Goal: Task Accomplishment & Management: Use online tool/utility

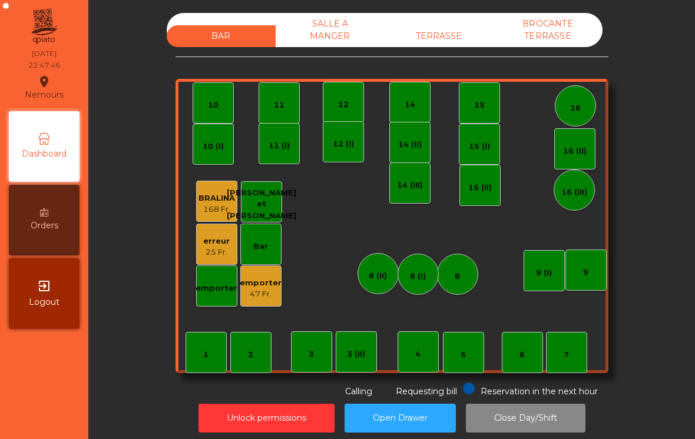
click at [567, 47] on div "BROCANTE TERRASSE" at bounding box center [548, 30] width 109 height 34
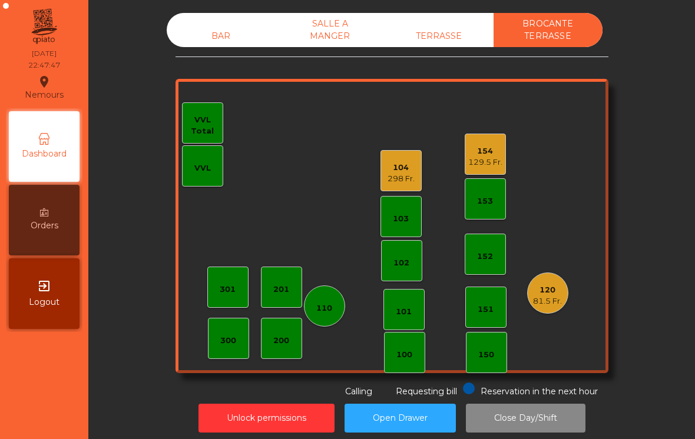
click at [459, 54] on div "BAR SALLE A MANGER TERRASSE BROCANTE TERRASSE 102 101 100 151 150 103 153 152 V…" at bounding box center [391, 205] width 433 height 385
click at [208, 39] on div "BAR" at bounding box center [221, 36] width 109 height 22
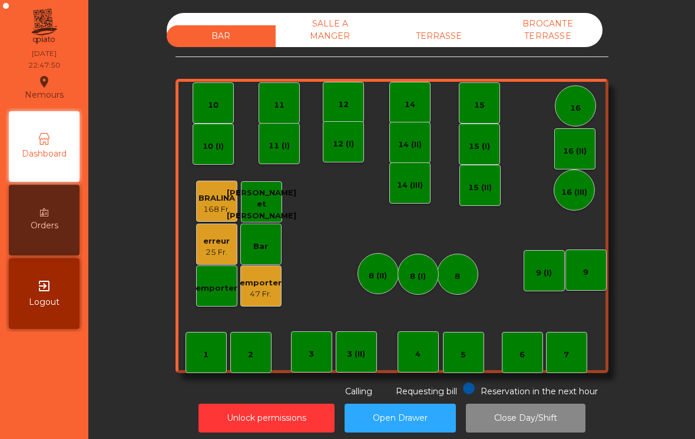
click at [554, 422] on button "Close Day/Shift" at bounding box center [526, 418] width 120 height 29
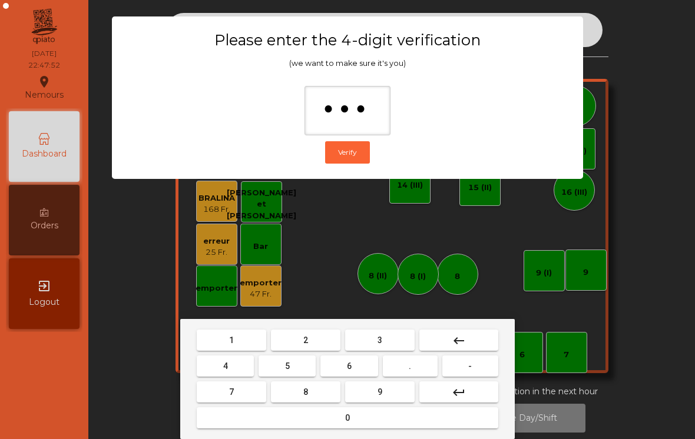
type input "****"
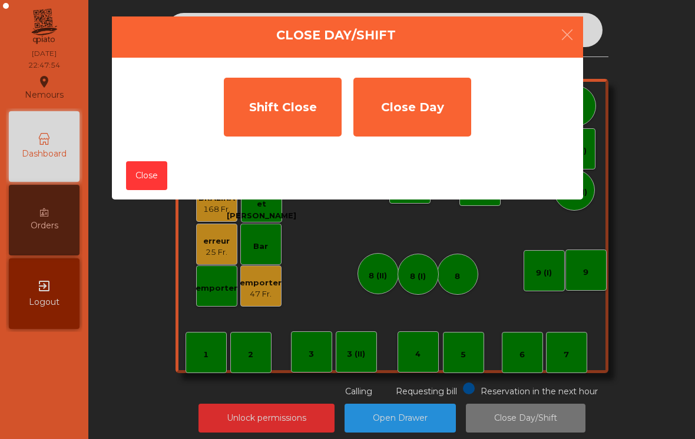
click at [280, 102] on div "Shift Close" at bounding box center [283, 107] width 118 height 59
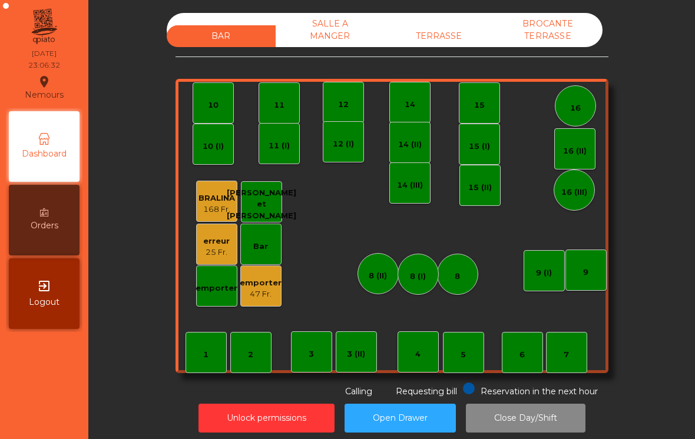
click at [455, 34] on div "TERRASSE" at bounding box center [439, 36] width 109 height 22
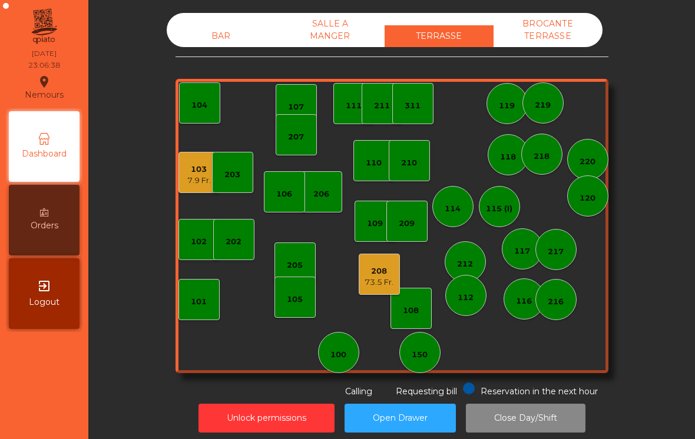
click at [379, 286] on div "73.5 Fr." at bounding box center [379, 283] width 29 height 12
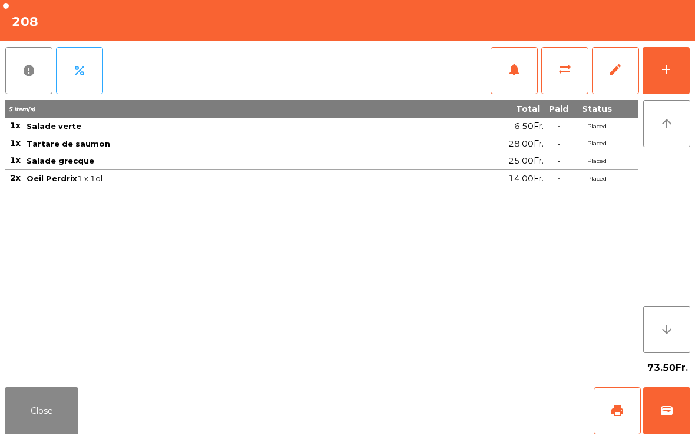
click at [48, 405] on button "Close" at bounding box center [42, 411] width 74 height 47
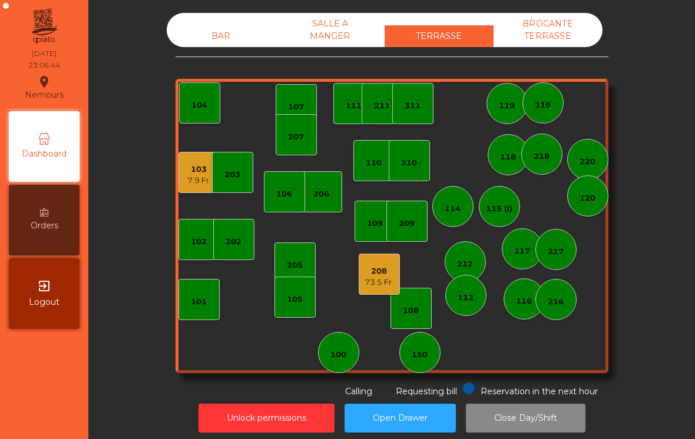
click at [565, 28] on div "BROCANTE TERRASSE" at bounding box center [548, 30] width 109 height 34
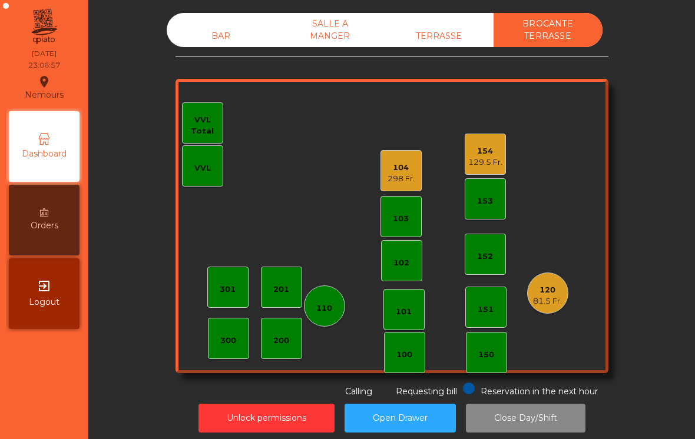
click at [219, 38] on div "BAR" at bounding box center [221, 36] width 109 height 22
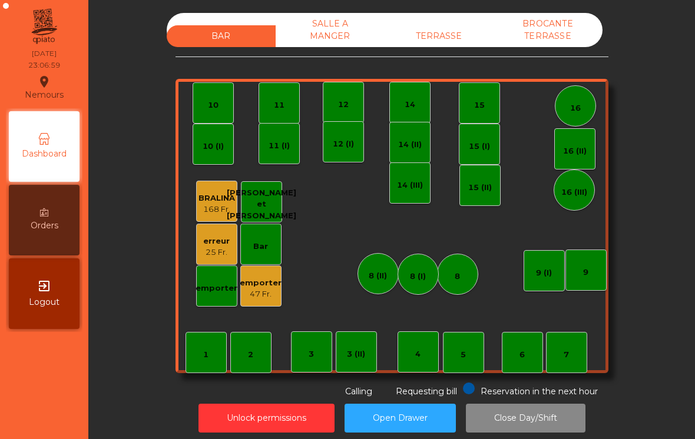
click at [456, 29] on div "TERRASSE" at bounding box center [439, 36] width 109 height 22
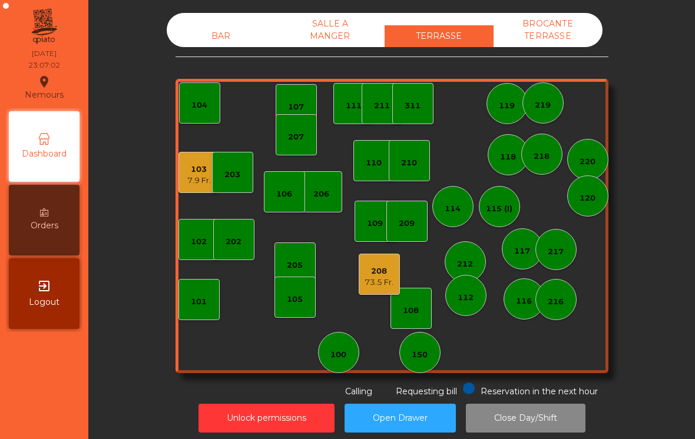
click at [174, 177] on div "BAR SALLE A MANGER TERRASSE BROCANTE TERRASSE 103 7.9 Fr. 102 101 202 206 104 2…" at bounding box center [391, 205] width 575 height 385
click at [196, 181] on div "7.9 Fr." at bounding box center [199, 181] width 24 height 12
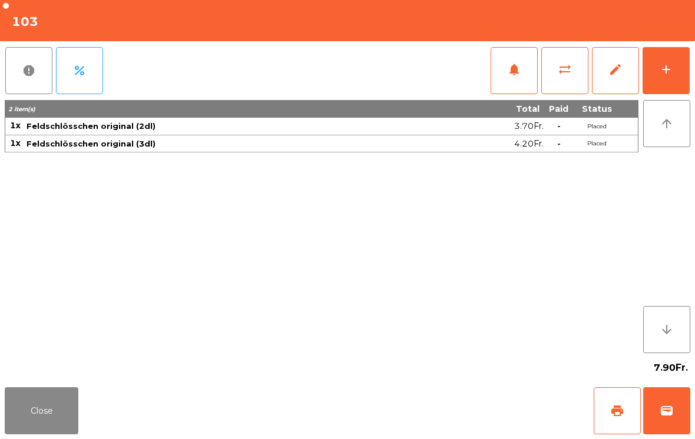
click at [572, 82] on button "sync_alt" at bounding box center [564, 70] width 47 height 47
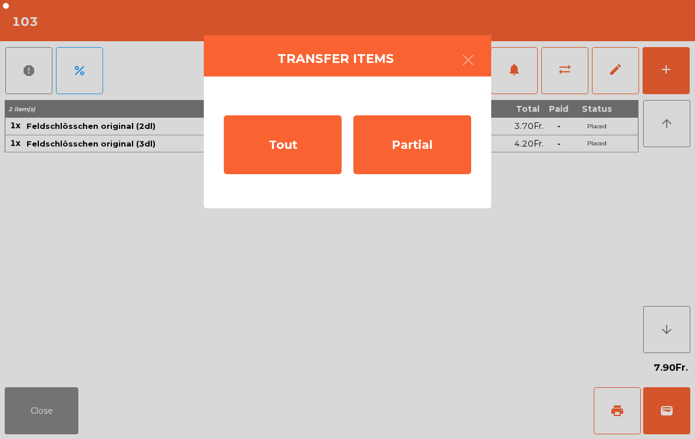
click at [294, 130] on div "Tout" at bounding box center [283, 144] width 118 height 59
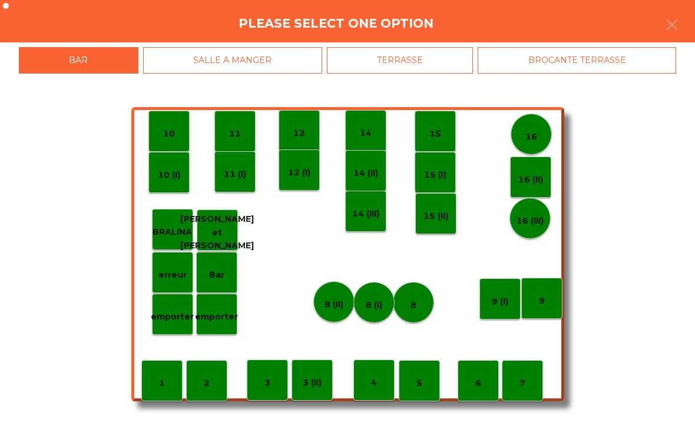
click at [423, 66] on div "TERRASSE" at bounding box center [400, 60] width 147 height 27
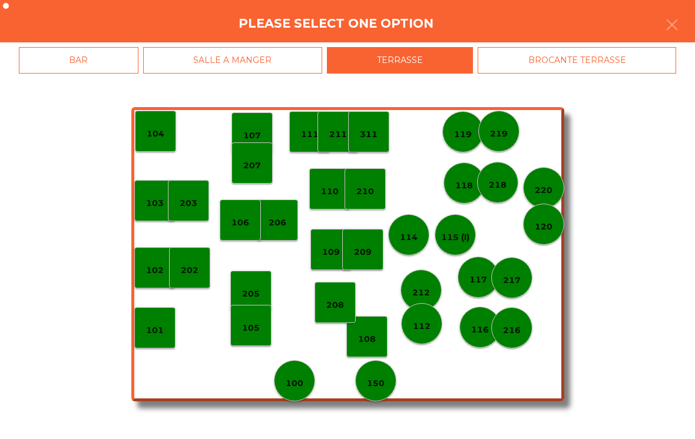
click at [327, 302] on p "208" at bounding box center [335, 306] width 18 height 14
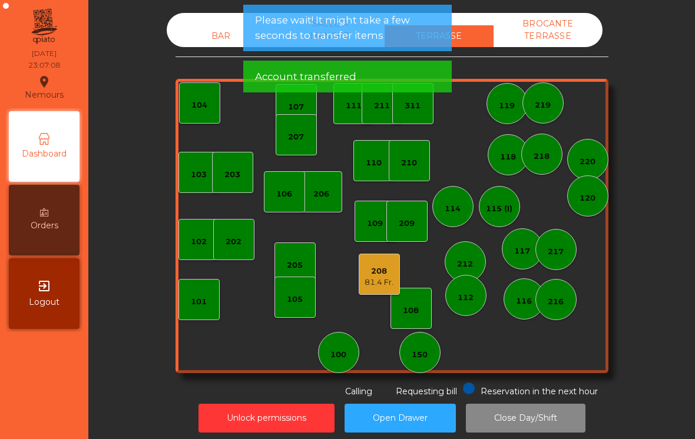
click at [382, 283] on div "81.4 Fr." at bounding box center [379, 283] width 29 height 12
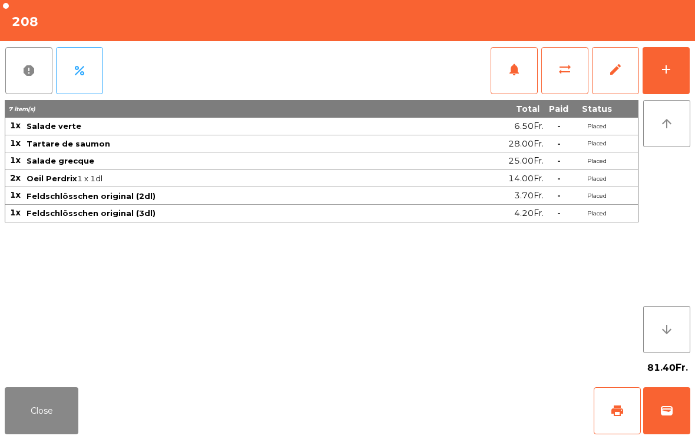
click at [613, 418] on button "print" at bounding box center [617, 411] width 47 height 47
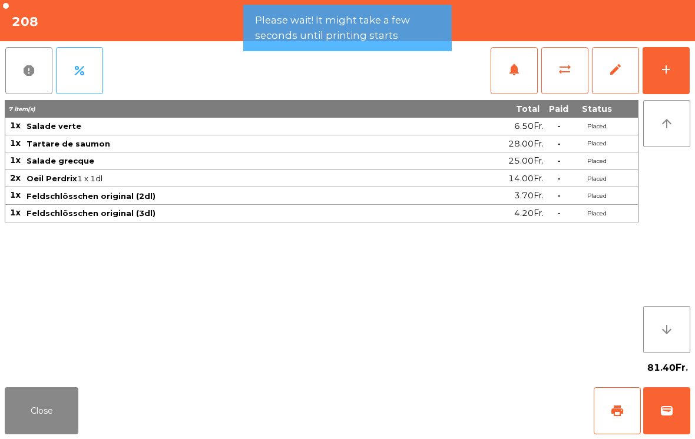
click at [24, 434] on button "Close" at bounding box center [42, 411] width 74 height 47
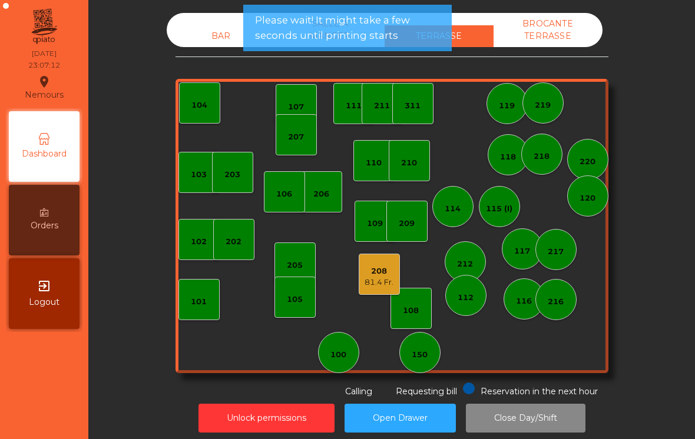
click at [560, 31] on div "BROCANTE TERRASSE" at bounding box center [548, 30] width 109 height 34
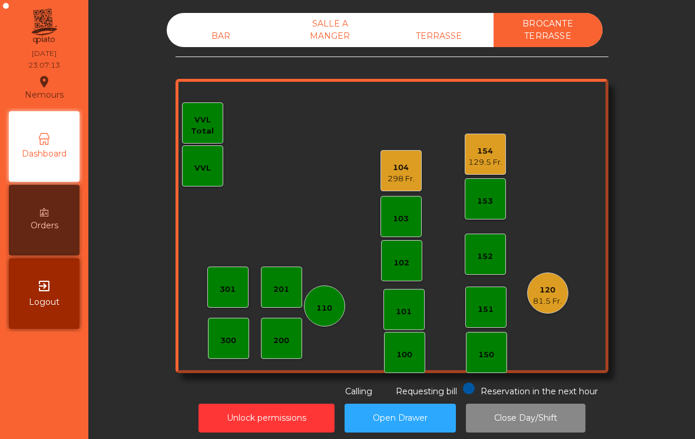
click at [397, 171] on div "104" at bounding box center [401, 168] width 27 height 12
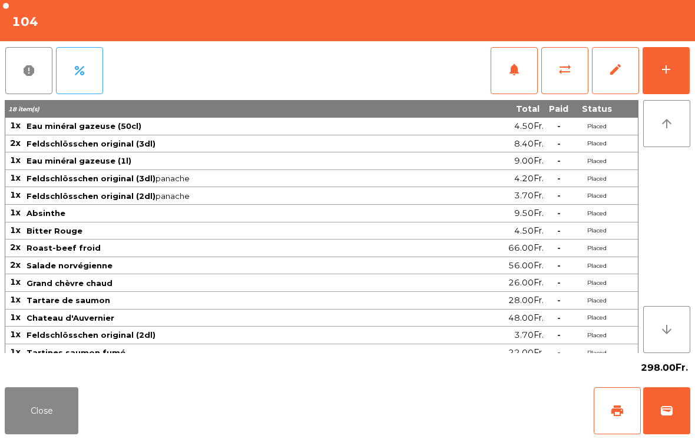
click at [611, 402] on button "print" at bounding box center [617, 411] width 47 height 47
click at [49, 434] on button "Close" at bounding box center [42, 411] width 74 height 47
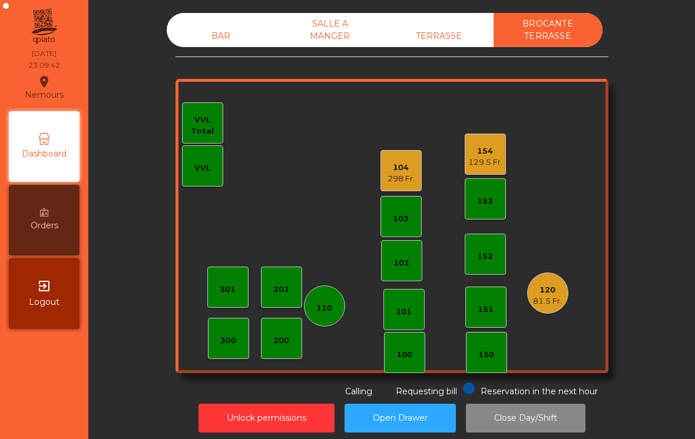
click at [237, 37] on div "BAR" at bounding box center [221, 36] width 109 height 22
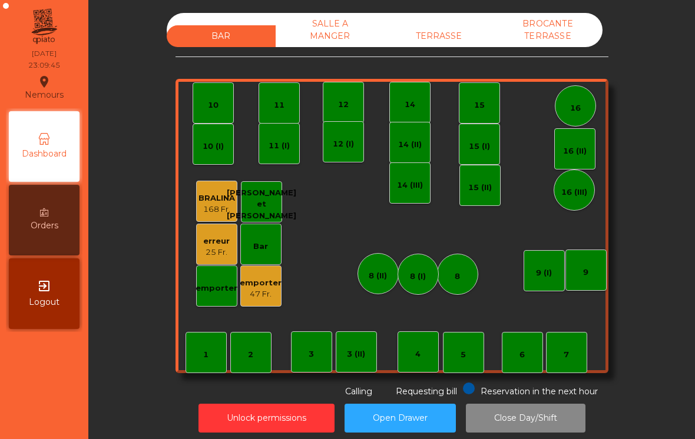
click at [436, 43] on div "TERRASSE" at bounding box center [439, 36] width 109 height 22
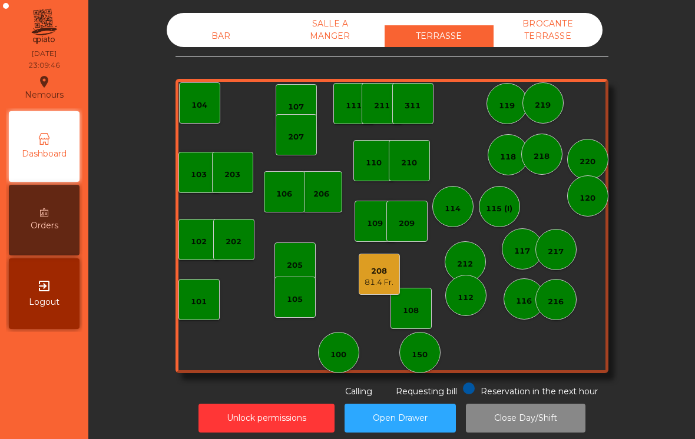
click at [381, 276] on div "208" at bounding box center [379, 272] width 29 height 12
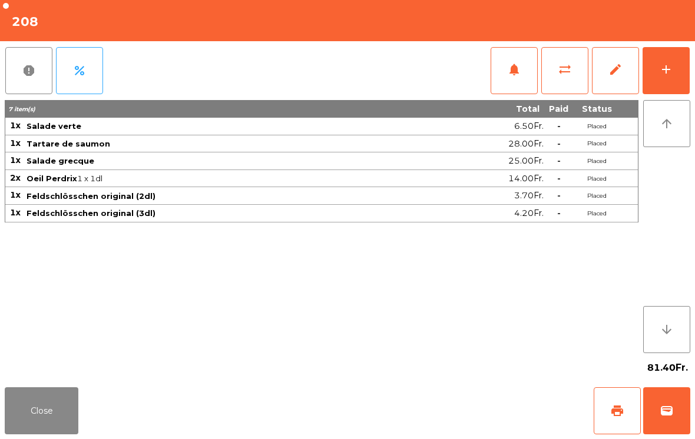
click at [564, 76] on span "sync_alt" at bounding box center [565, 69] width 14 height 14
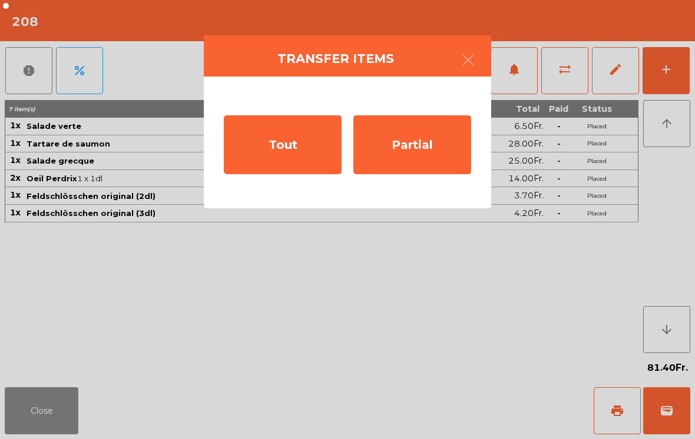
click at [439, 142] on div "Partial" at bounding box center [412, 144] width 118 height 59
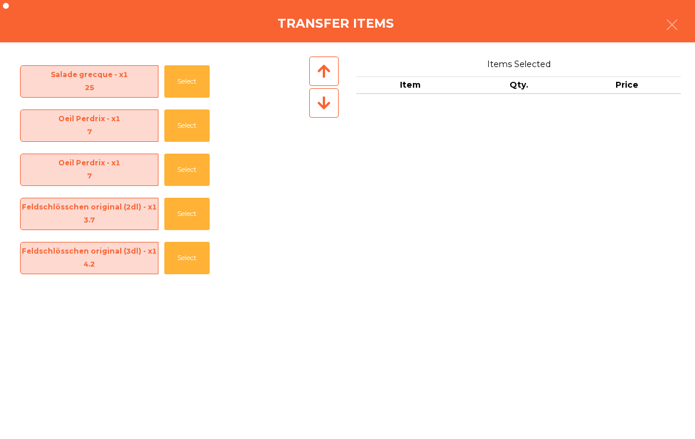
scroll to position [85, 0]
click at [197, 203] on button "Select" at bounding box center [186, 214] width 45 height 32
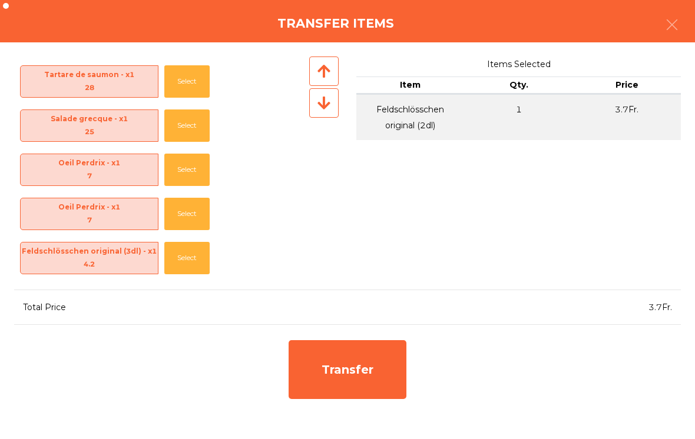
click at [192, 257] on button "Select" at bounding box center [186, 258] width 45 height 32
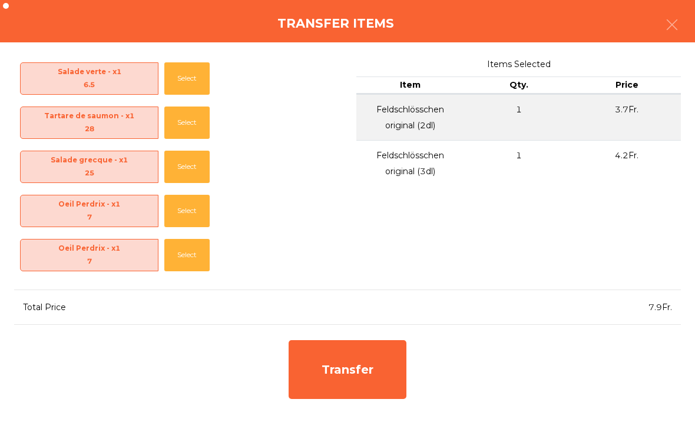
click at [403, 377] on div "Transfer" at bounding box center [348, 369] width 118 height 59
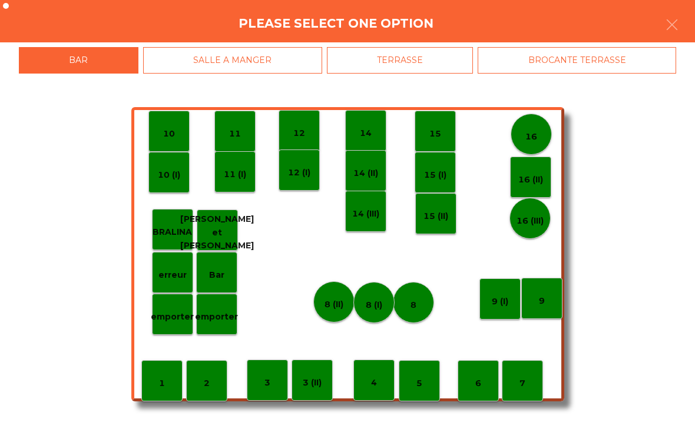
click at [326, 302] on p "8 (II)" at bounding box center [333, 305] width 19 height 14
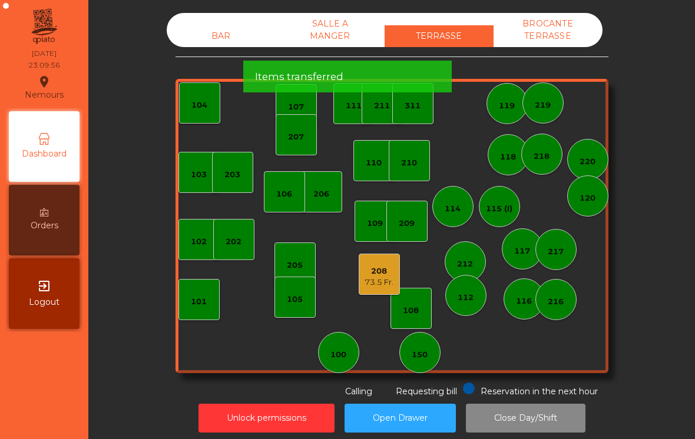
click at [195, 37] on div "BAR" at bounding box center [221, 36] width 109 height 22
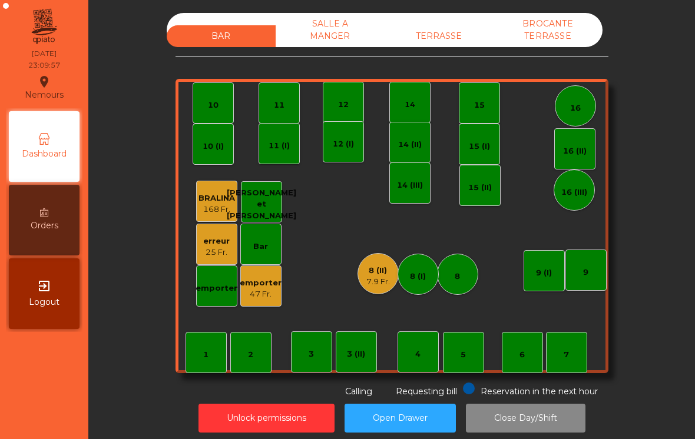
click at [375, 277] on div "7.9 Fr." at bounding box center [378, 282] width 24 height 12
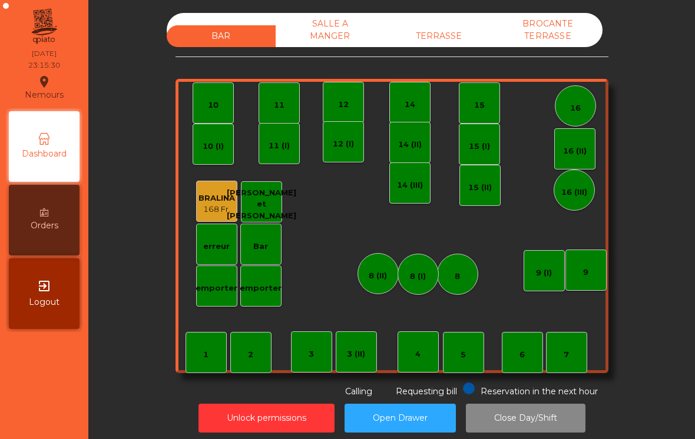
click at [557, 42] on div "BROCANTE TERRASSE" at bounding box center [548, 30] width 109 height 34
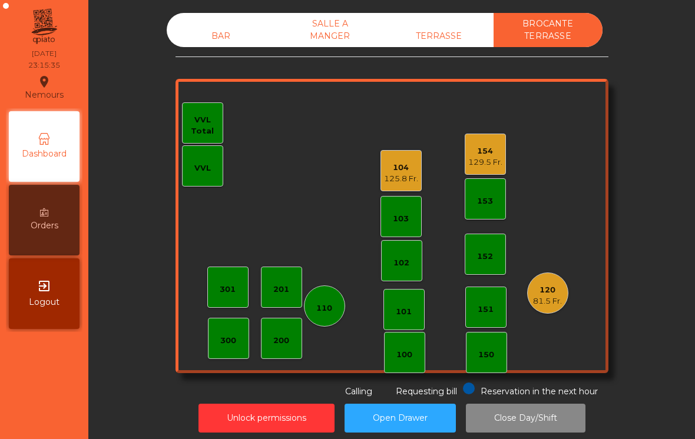
click at [557, 295] on div "120" at bounding box center [547, 290] width 29 height 12
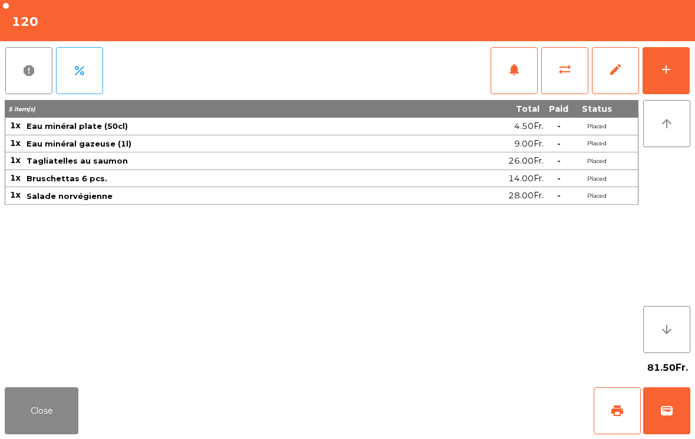
click at [58, 382] on div "81.50Fr." at bounding box center [347, 367] width 685 height 29
click at [49, 419] on button "Close" at bounding box center [42, 411] width 74 height 47
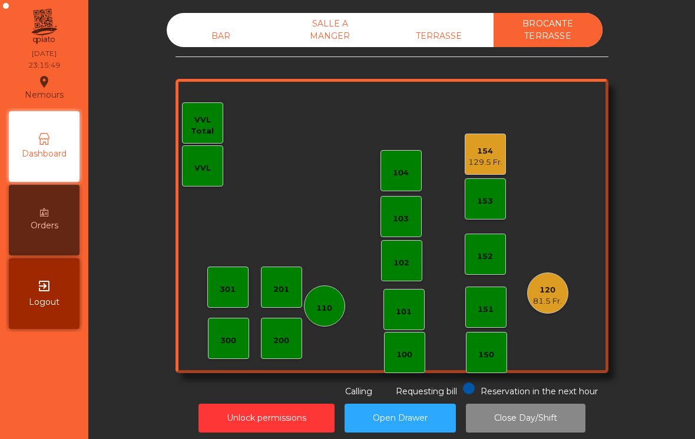
click at [550, 306] on div "81.5 Fr." at bounding box center [547, 302] width 29 height 12
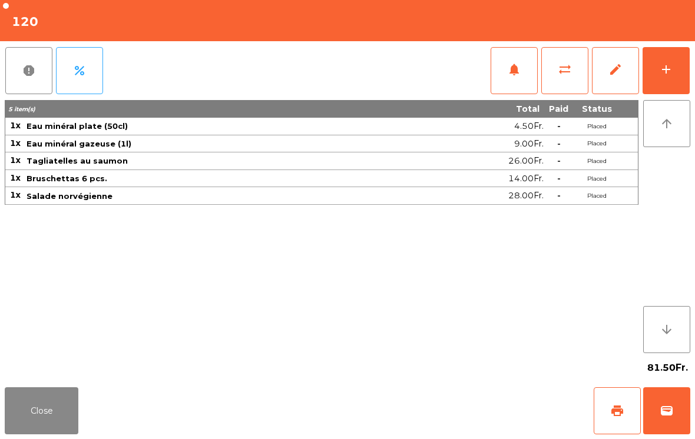
click at [47, 419] on button "Close" at bounding box center [42, 411] width 74 height 47
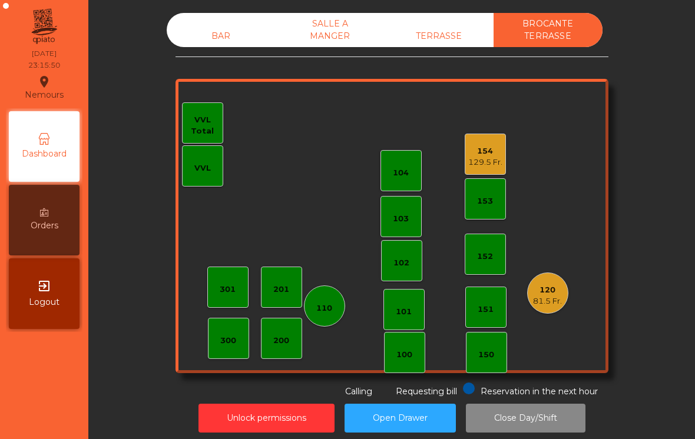
click at [494, 149] on div "154" at bounding box center [485, 151] width 34 height 12
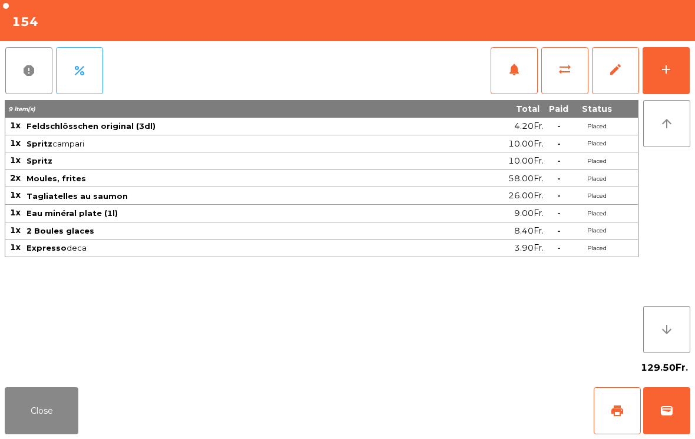
click at [46, 419] on button "Close" at bounding box center [42, 411] width 74 height 47
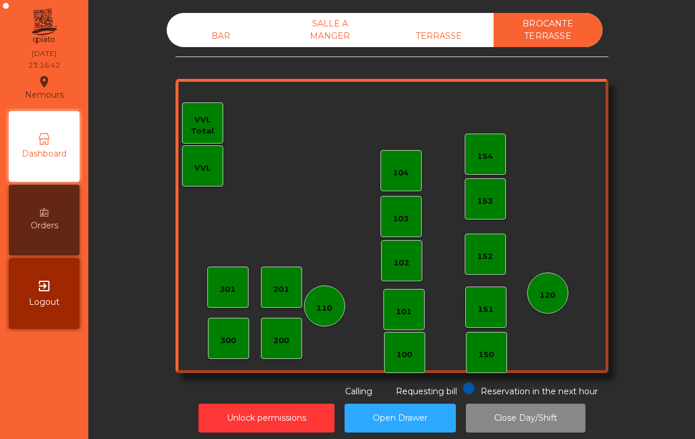
click at [223, 41] on div "BAR" at bounding box center [221, 36] width 109 height 22
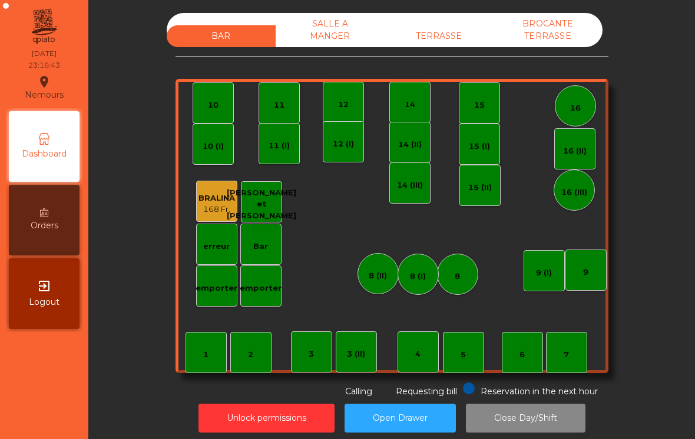
click at [337, 36] on div "SALLE A MANGER" at bounding box center [330, 30] width 109 height 34
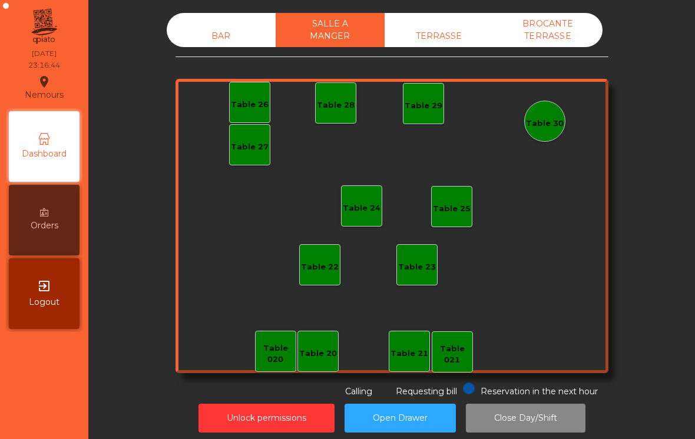
click at [452, 17] on div "BAR SALLE A MANGER TERRASSE BROCANTE TERRASSE" at bounding box center [385, 30] width 436 height 34
